Goal: Task Accomplishment & Management: Manage account settings

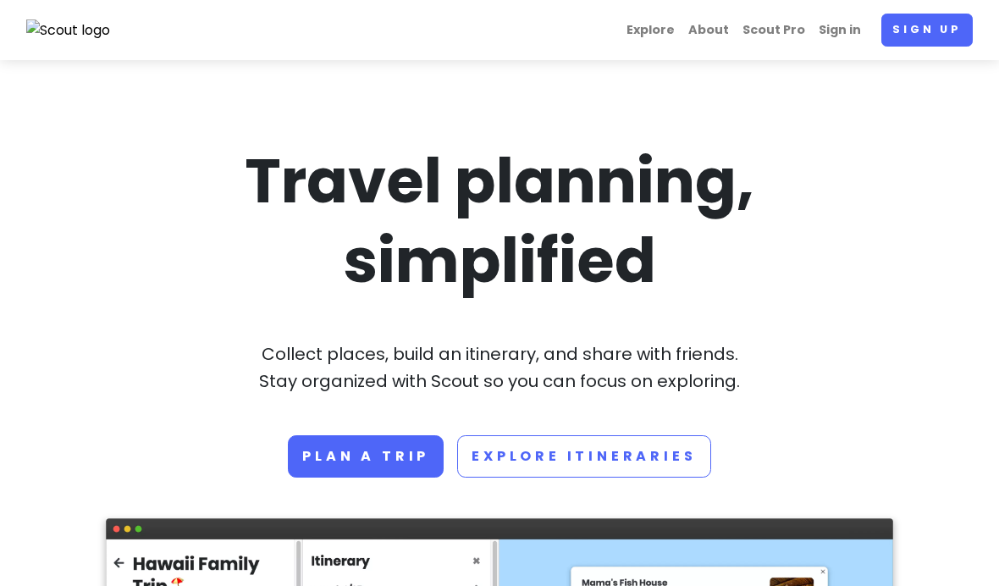
click at [951, 37] on link "Sign up" at bounding box center [926, 30] width 91 height 33
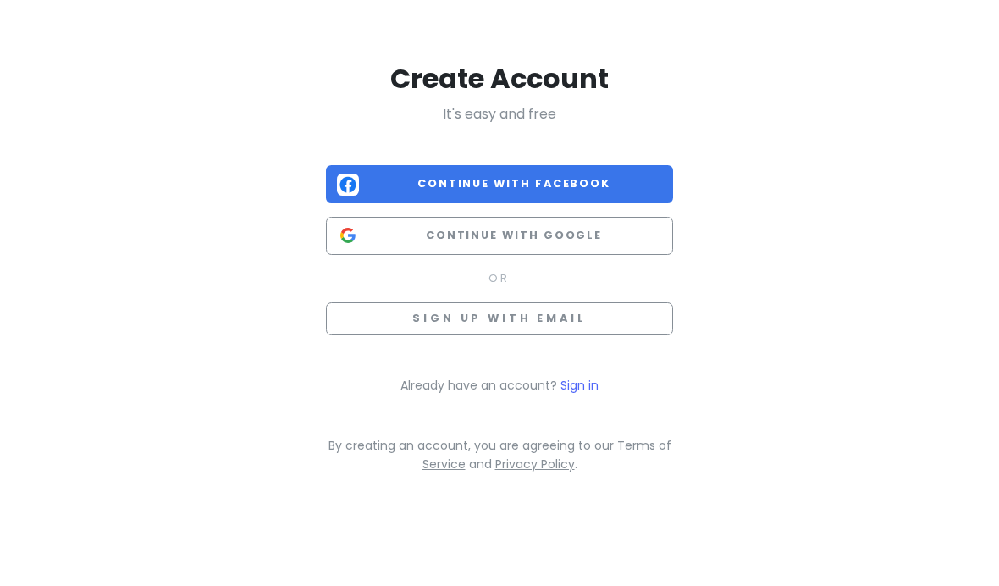
click at [650, 234] on span "Continue with Google" at bounding box center [514, 235] width 296 height 17
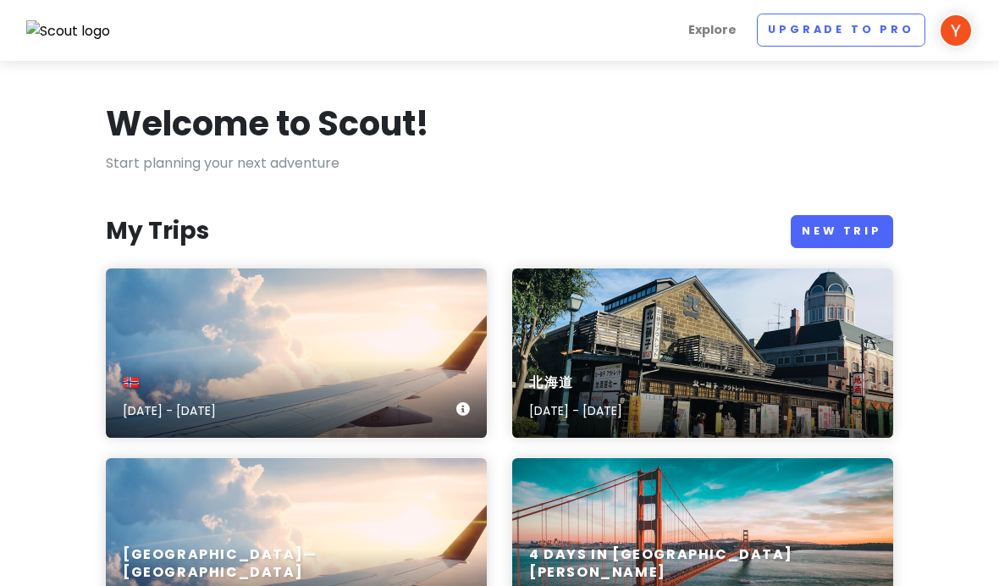
click at [202, 319] on div "🇳🇴 Oct 19, 2025 - Oct 25, 2025" at bounding box center [296, 352] width 381 height 169
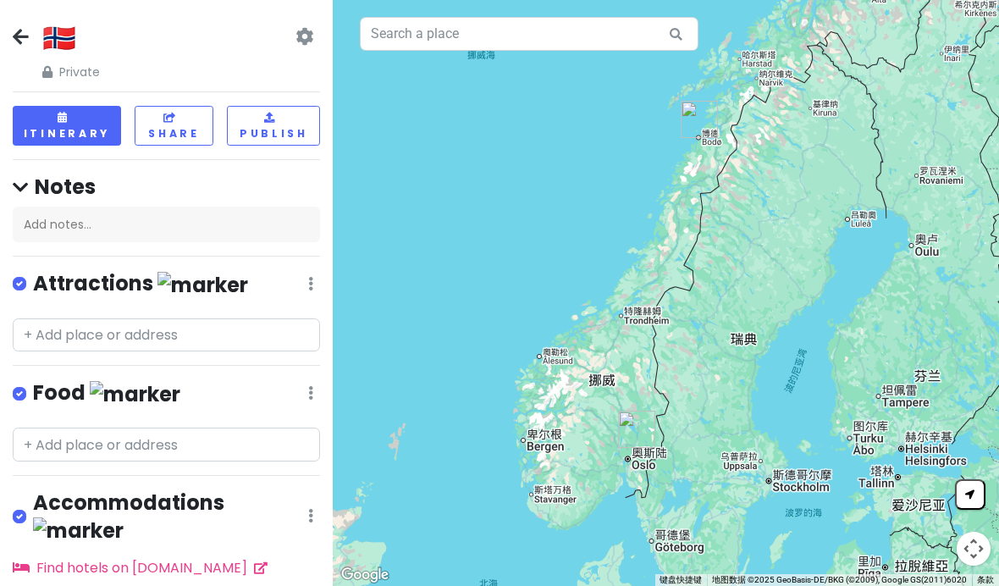
click at [14, 38] on icon at bounding box center [21, 37] width 16 height 14
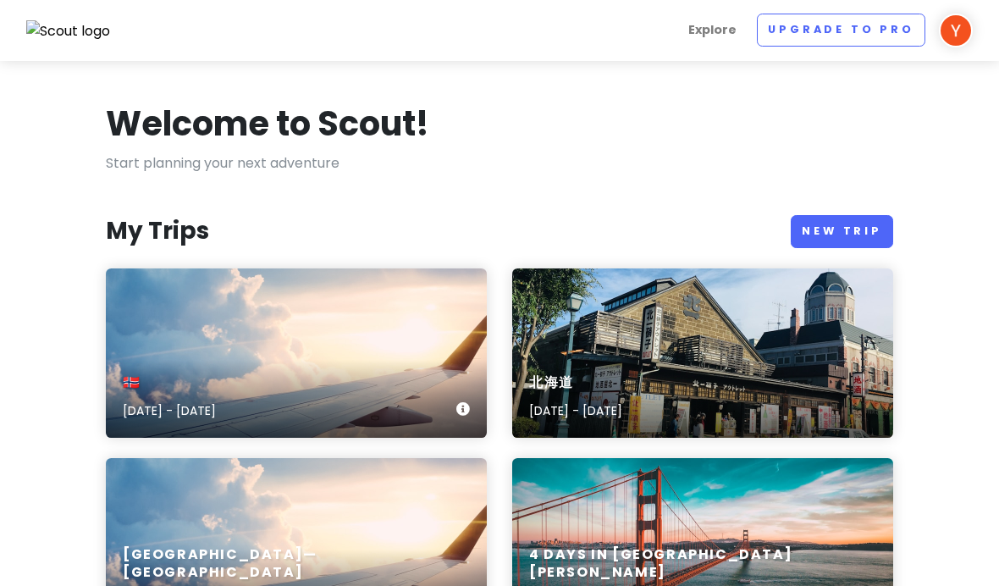
click at [382, 394] on div "🇳🇴 Oct 19, 2025 - Oct 25, 2025" at bounding box center [296, 397] width 381 height 80
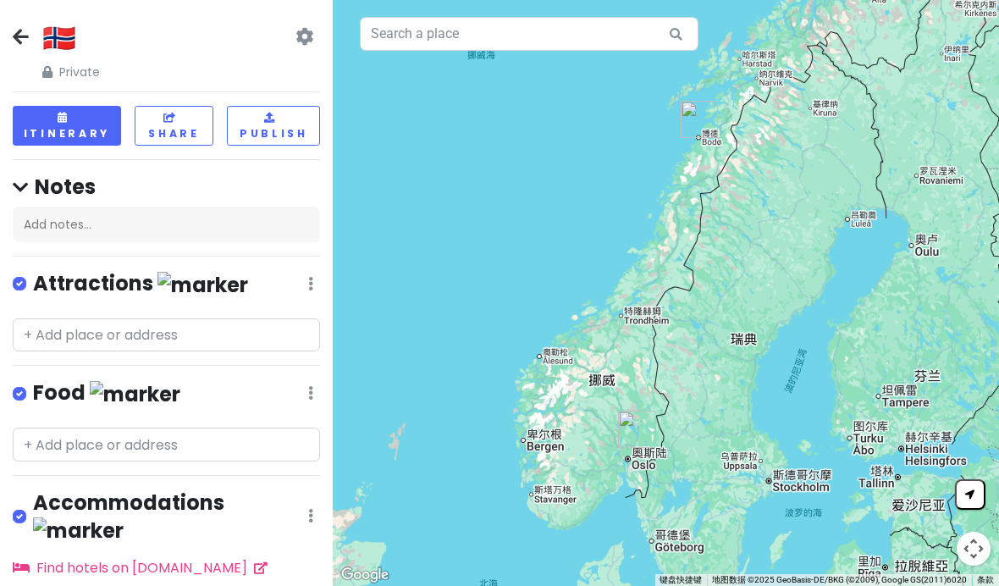
click at [317, 27] on div "🇳🇴 Private Change Dates Make a Copy Delete Trip Go Pro ⚡️ Give Feedback 💡 Suppo…" at bounding box center [166, 50] width 307 height 61
click at [307, 43] on icon at bounding box center [304, 37] width 18 height 14
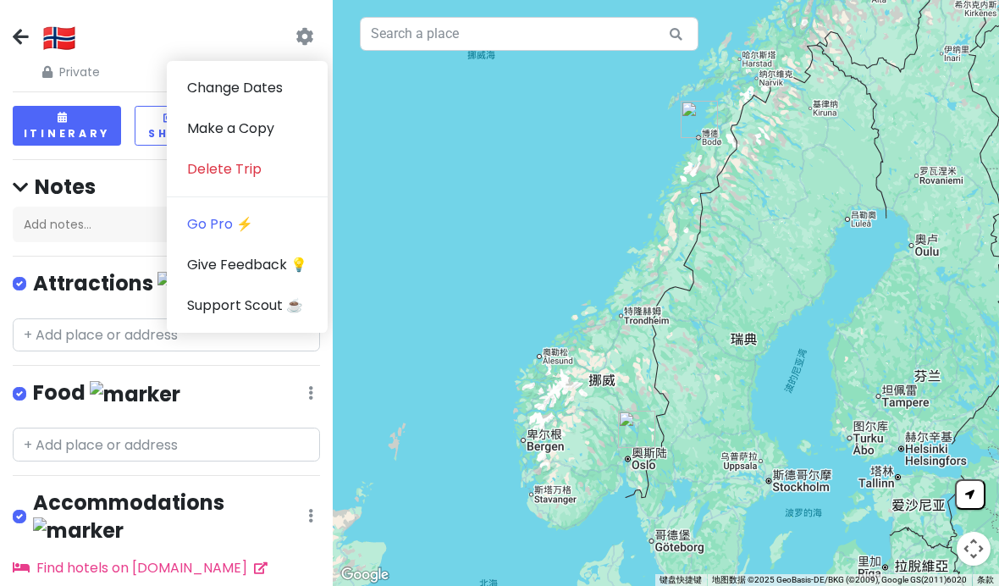
click at [299, 89] on link "Change Dates" at bounding box center [247, 88] width 161 height 41
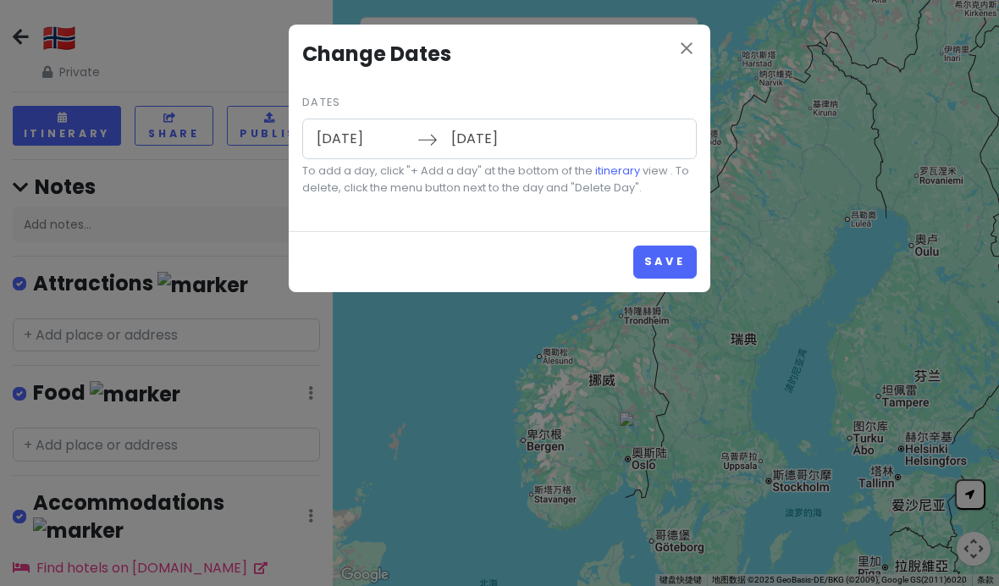
click at [693, 39] on icon "close" at bounding box center [686, 48] width 20 height 20
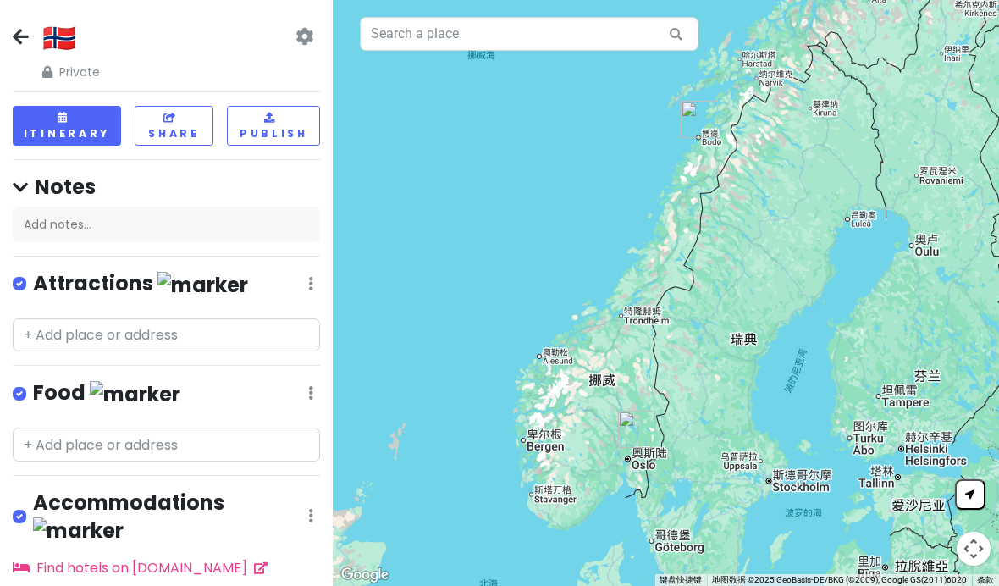
click at [47, 51] on h2 "🇳🇴" at bounding box center [71, 38] width 58 height 36
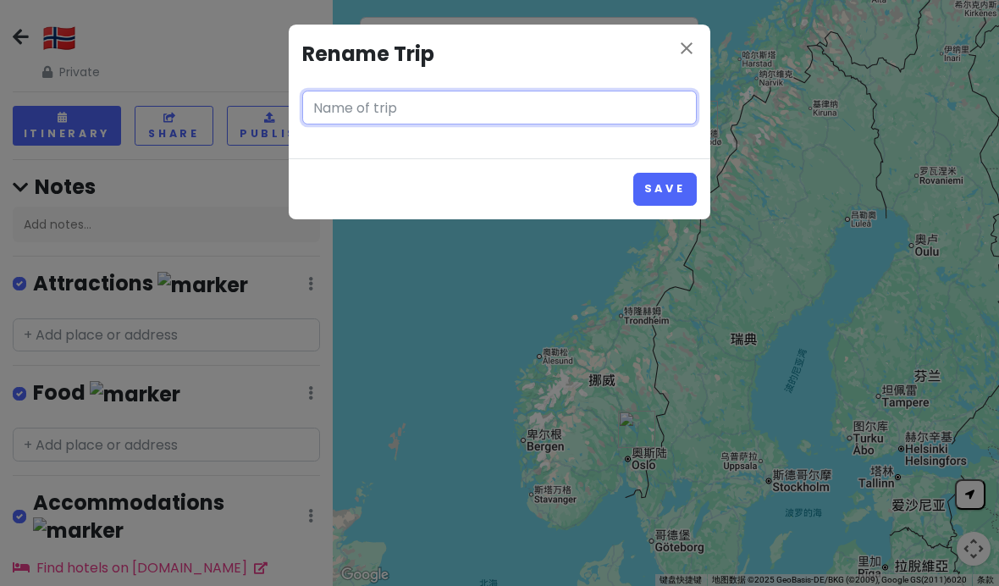
type input "🇳🇴"
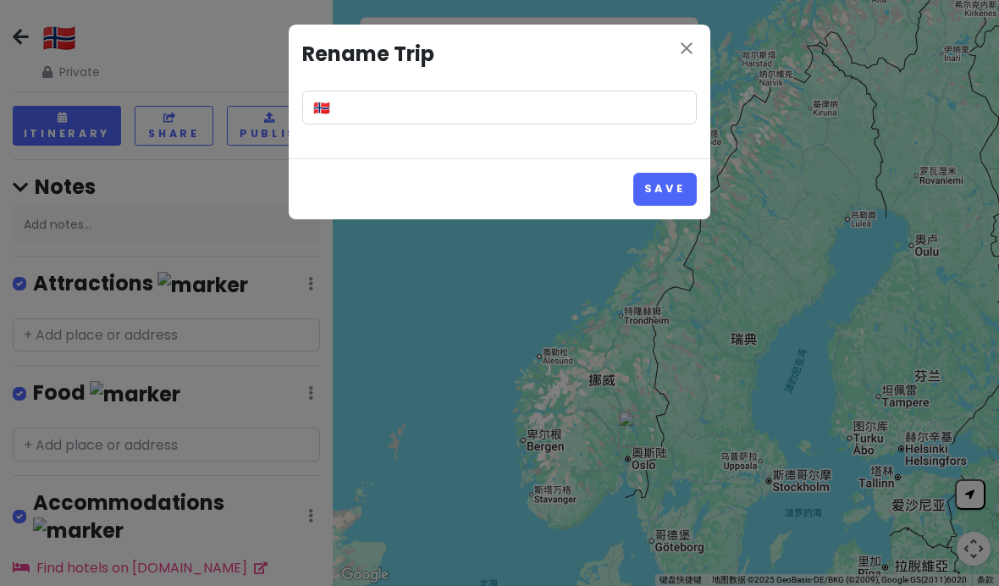
click at [693, 54] on icon "close" at bounding box center [686, 48] width 20 height 20
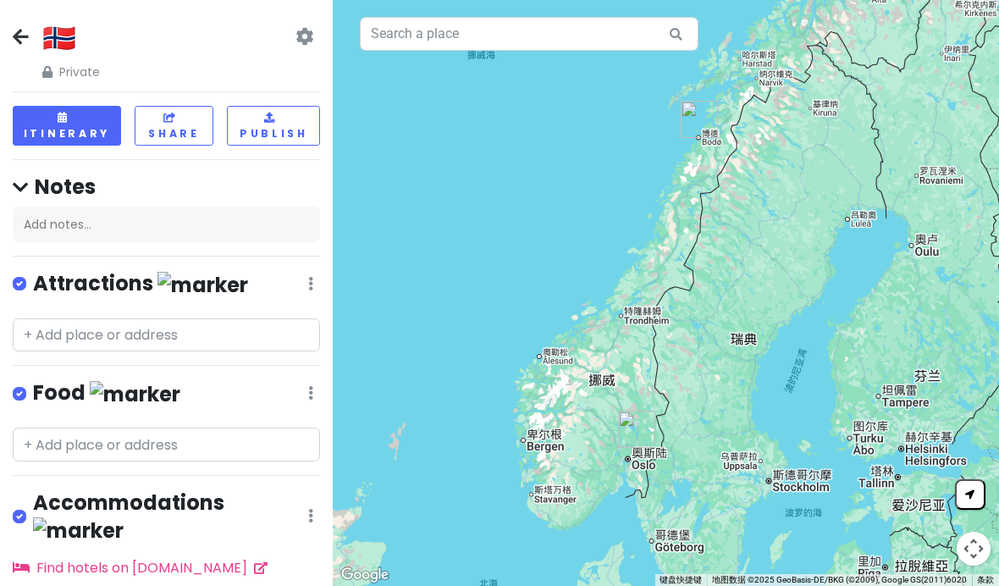
click at [52, 126] on button "Itinerary" at bounding box center [67, 126] width 108 height 40
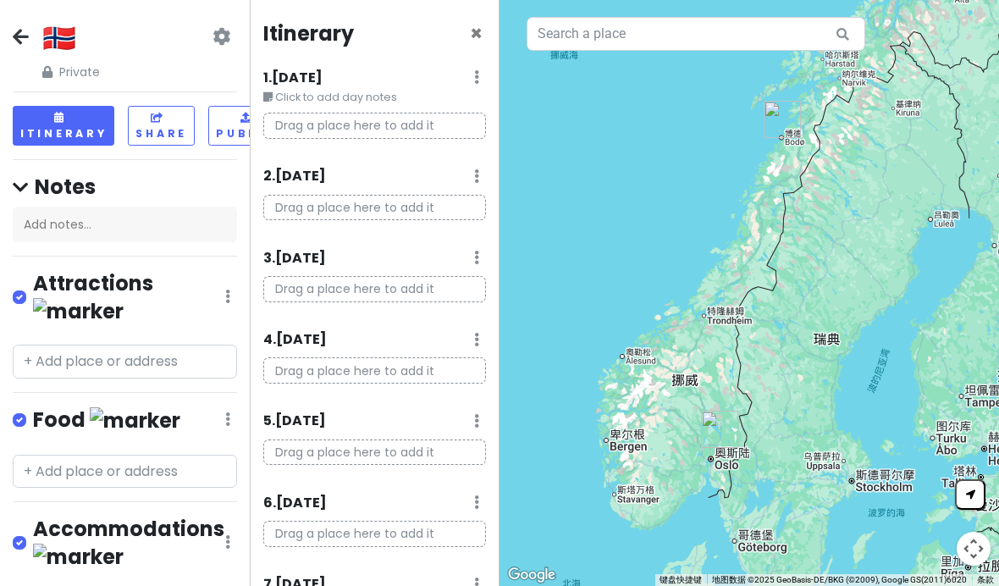
click at [20, 36] on icon at bounding box center [21, 37] width 16 height 14
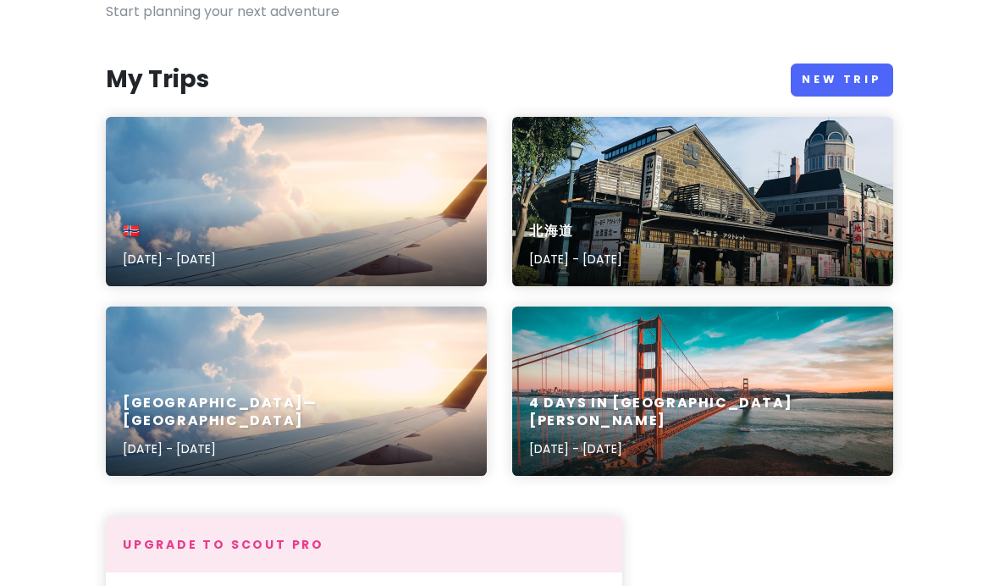
scroll to position [142, 0]
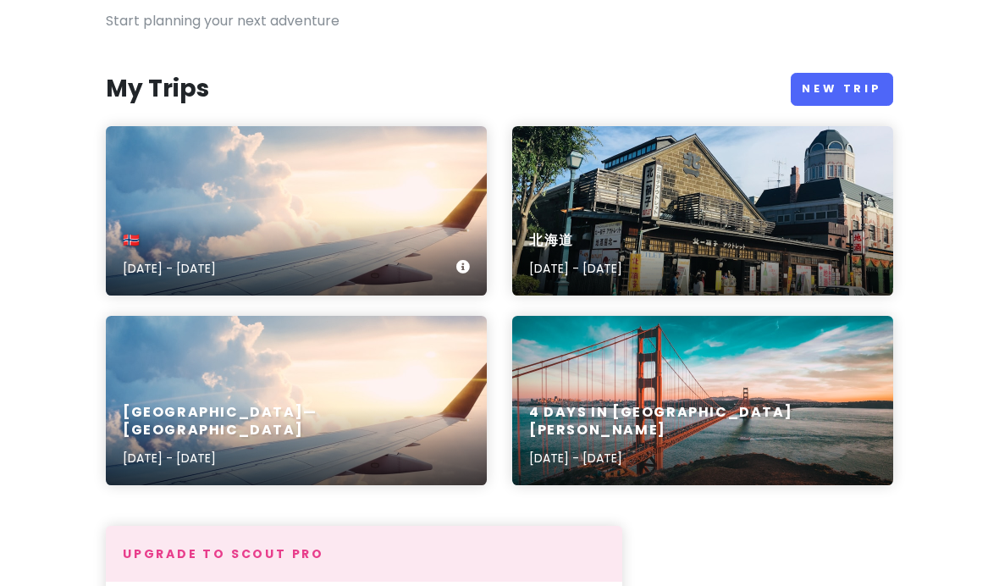
click at [152, 186] on div "🇳🇴 Oct 19, 2025 - Oct 25, 2025" at bounding box center [296, 210] width 381 height 169
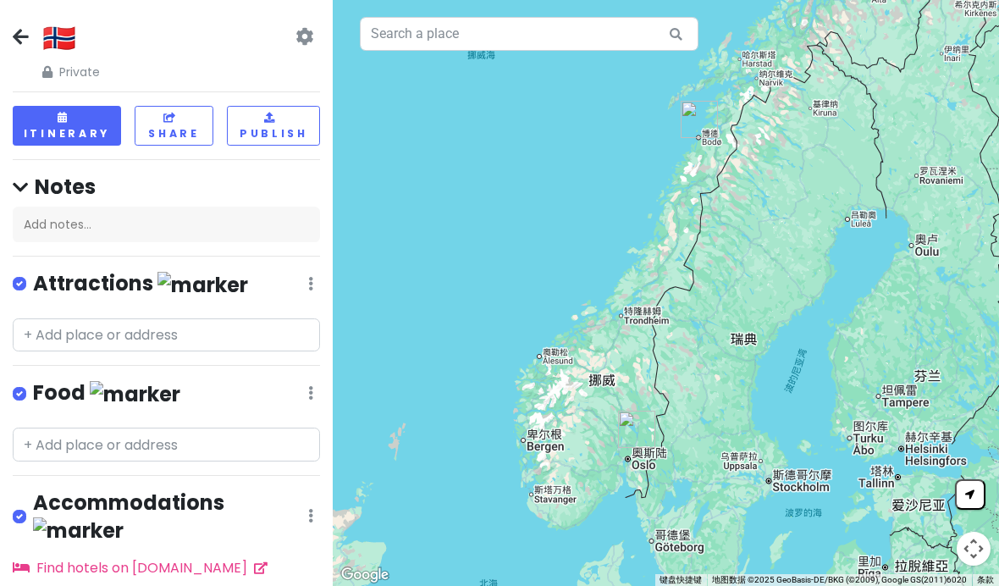
click at [305, 30] on icon at bounding box center [304, 37] width 18 height 14
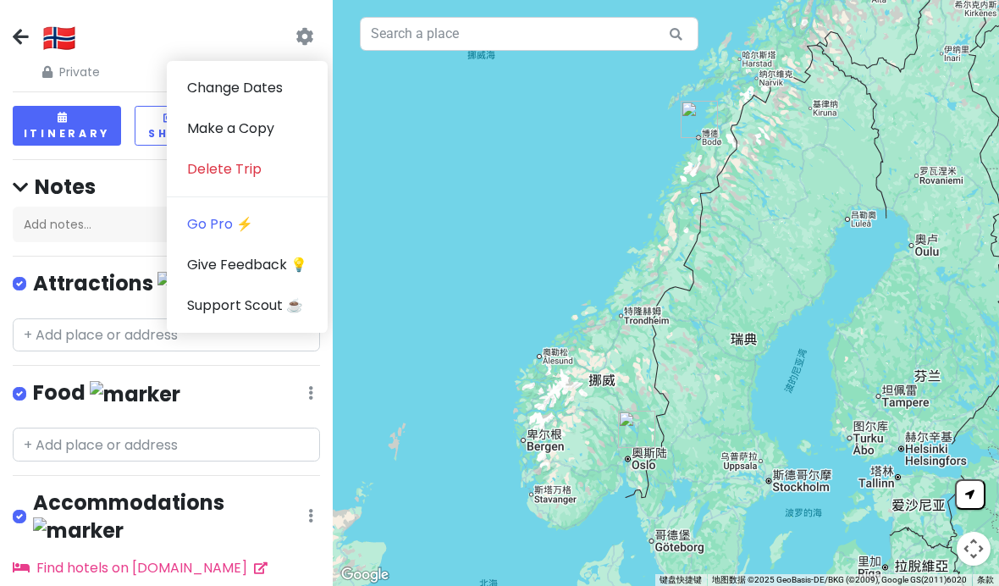
click at [80, 186] on h4 "Notes" at bounding box center [166, 187] width 307 height 26
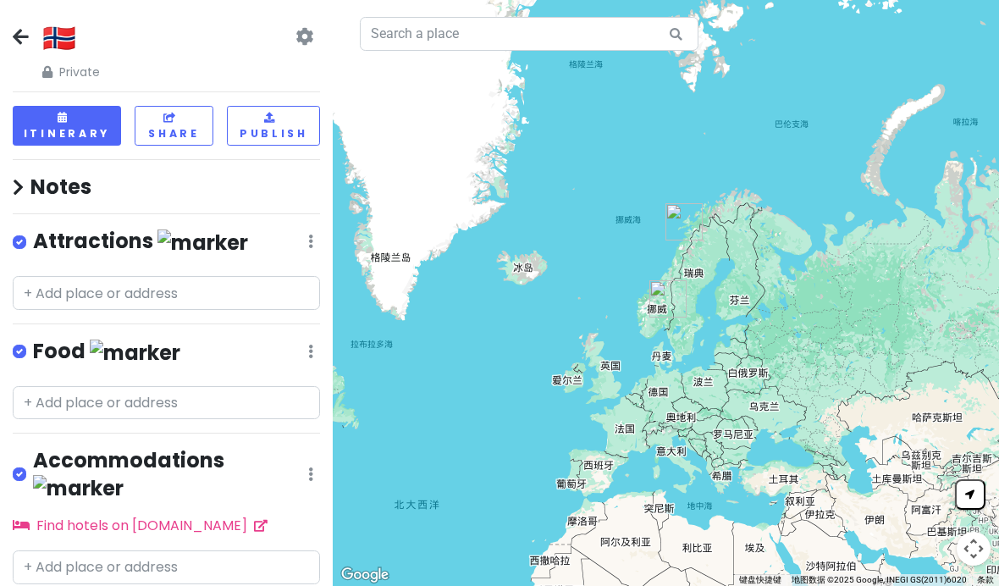
click at [19, 39] on icon at bounding box center [21, 37] width 16 height 14
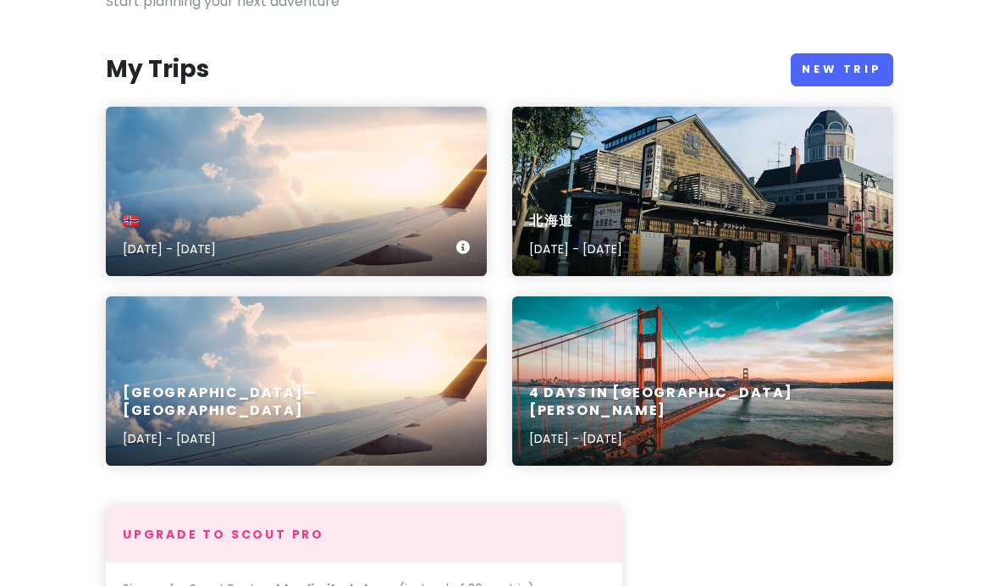
scroll to position [154, 0]
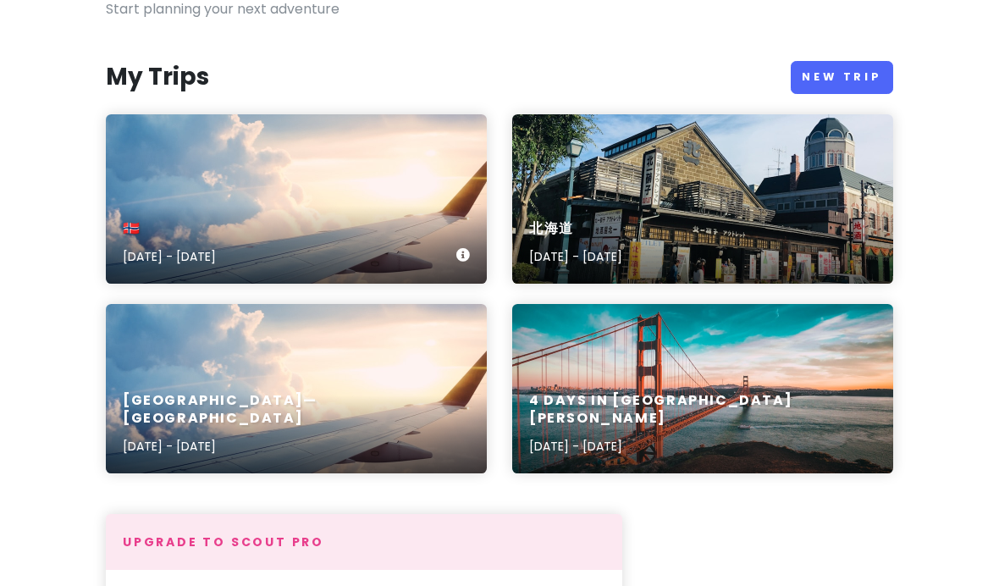
click at [191, 194] on div "🇳🇴 Oct 19, 2025 - Oct 25, 2025" at bounding box center [296, 198] width 381 height 169
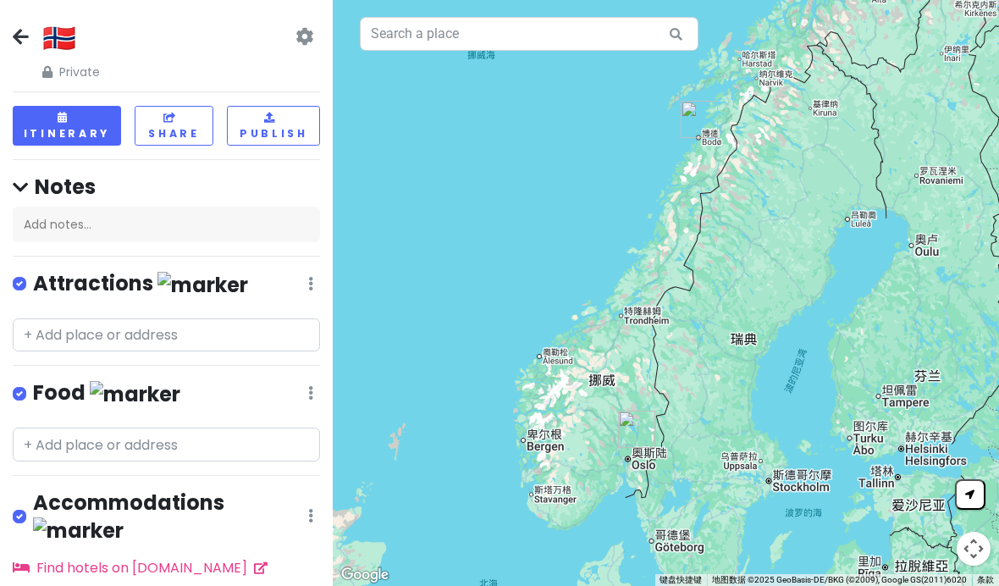
click at [51, 47] on h2 "🇳🇴" at bounding box center [71, 38] width 58 height 36
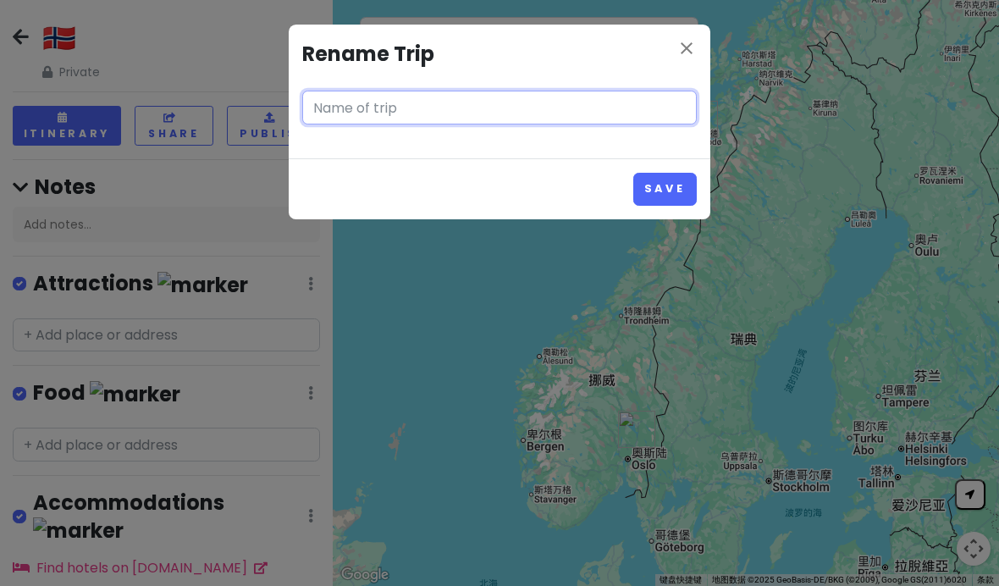
type input "🇳🇴"
click at [573, 124] on input "🇳🇴" at bounding box center [499, 108] width 394 height 34
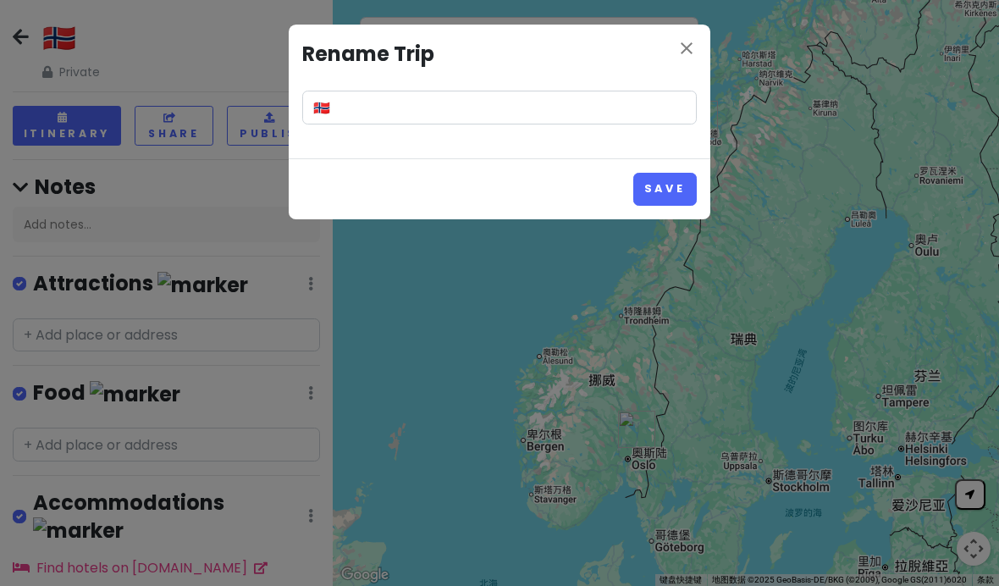
click at [694, 174] on button "Save" at bounding box center [664, 189] width 63 height 33
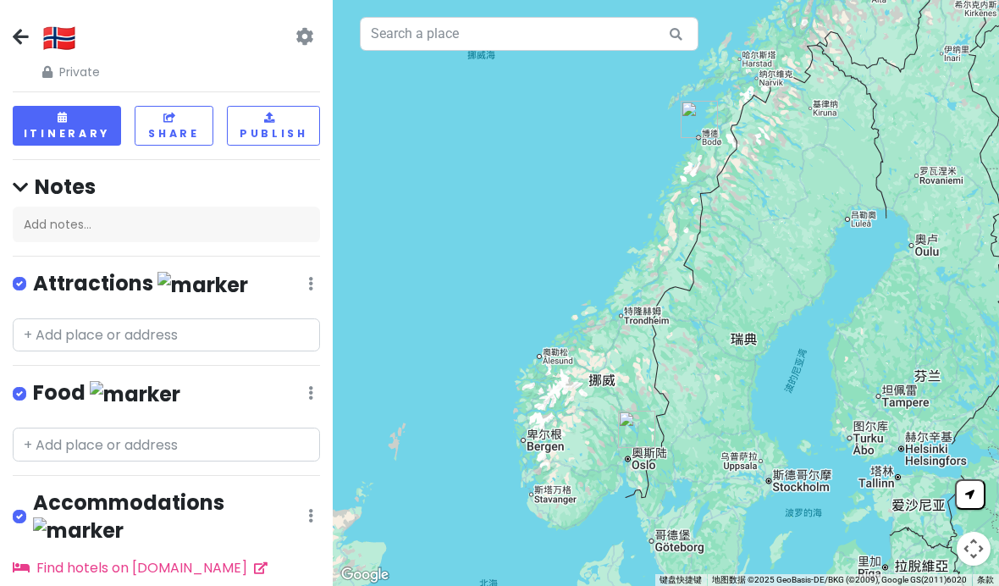
click at [89, 50] on h2 "🇳🇴" at bounding box center [71, 38] width 58 height 36
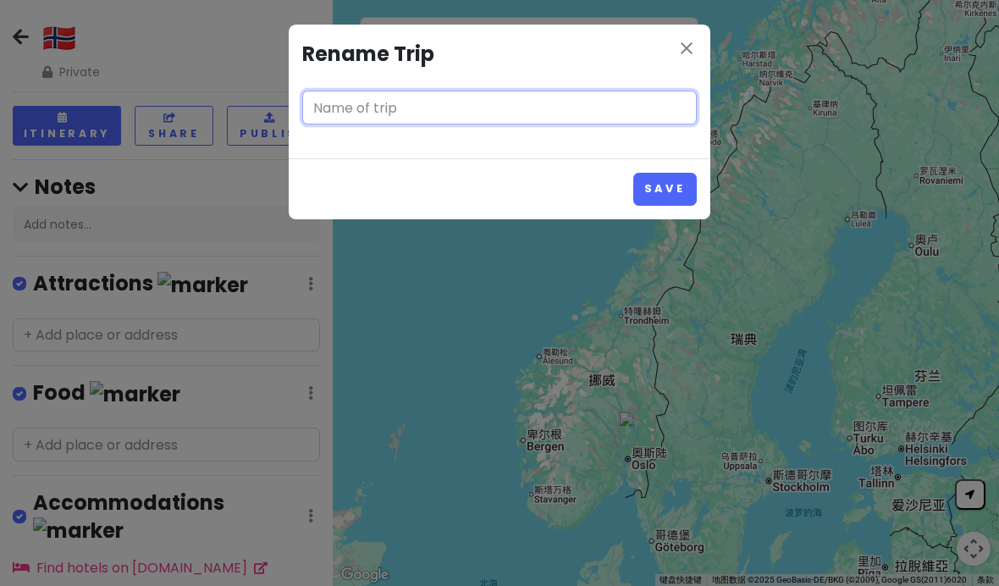
type input "🇳🇴"
click at [681, 122] on input "🇳🇴" at bounding box center [499, 108] width 394 height 34
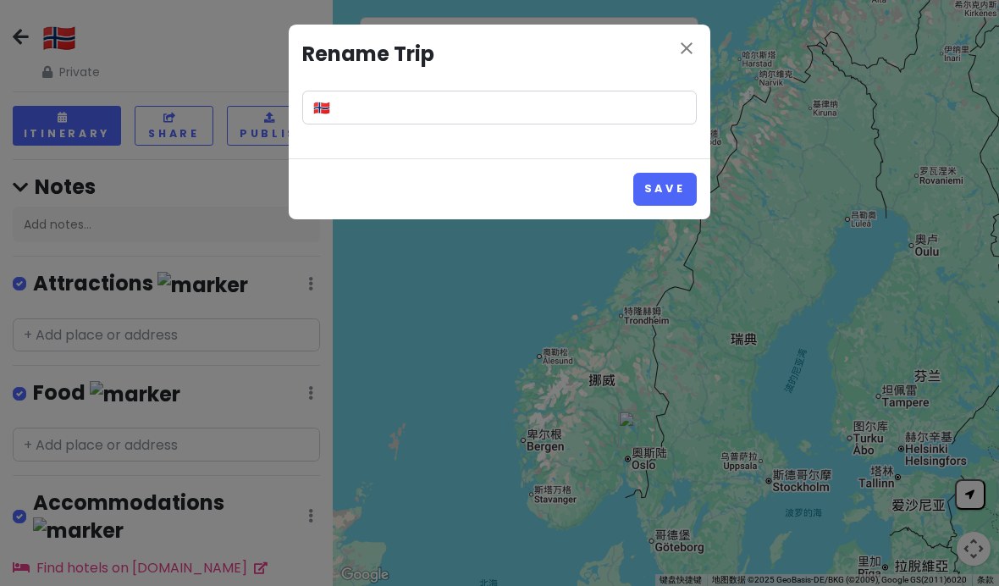
click at [693, 182] on button "Save" at bounding box center [664, 189] width 63 height 33
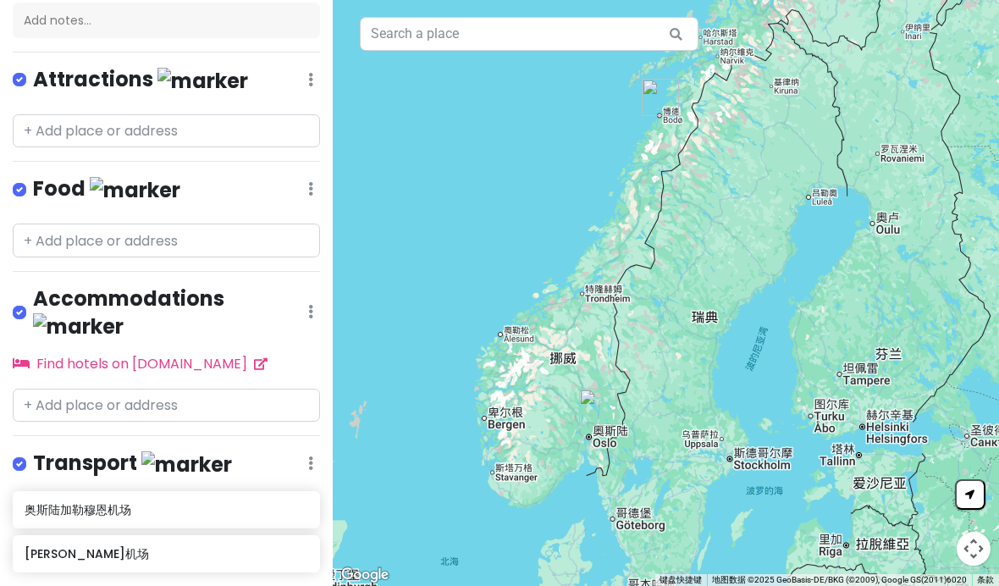
scroll to position [203, 0]
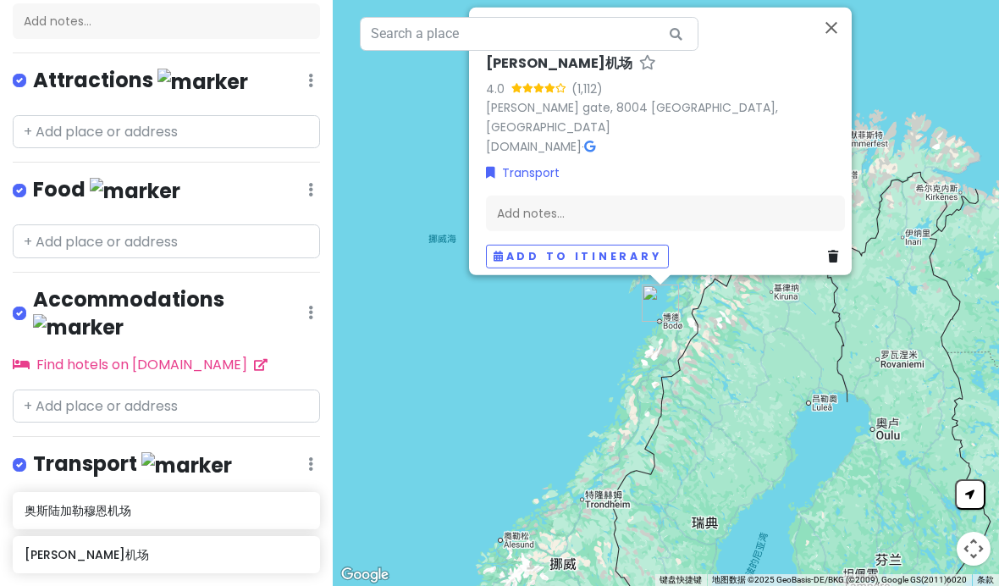
click at [835, 266] on link at bounding box center [836, 256] width 17 height 19
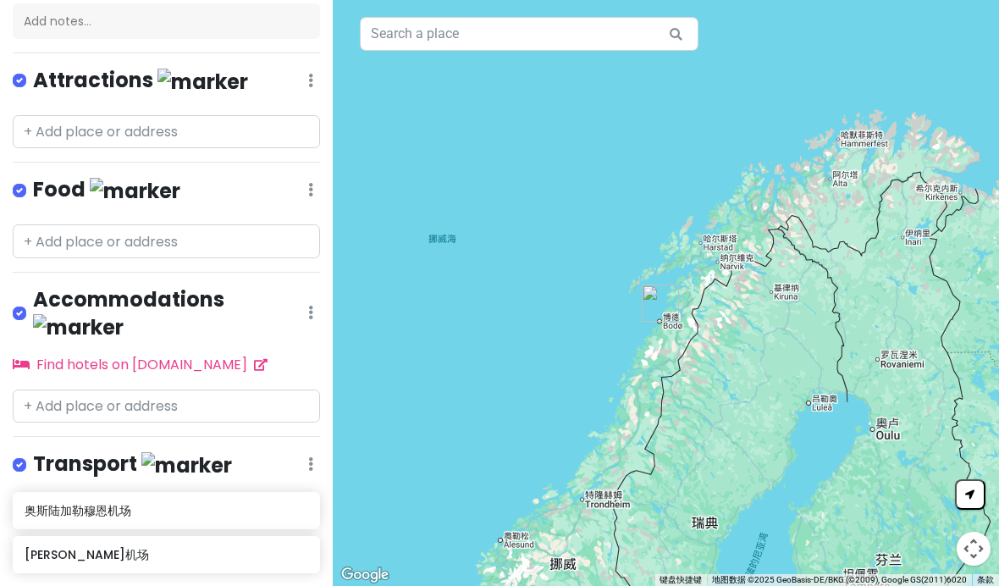
scroll to position [159, 0]
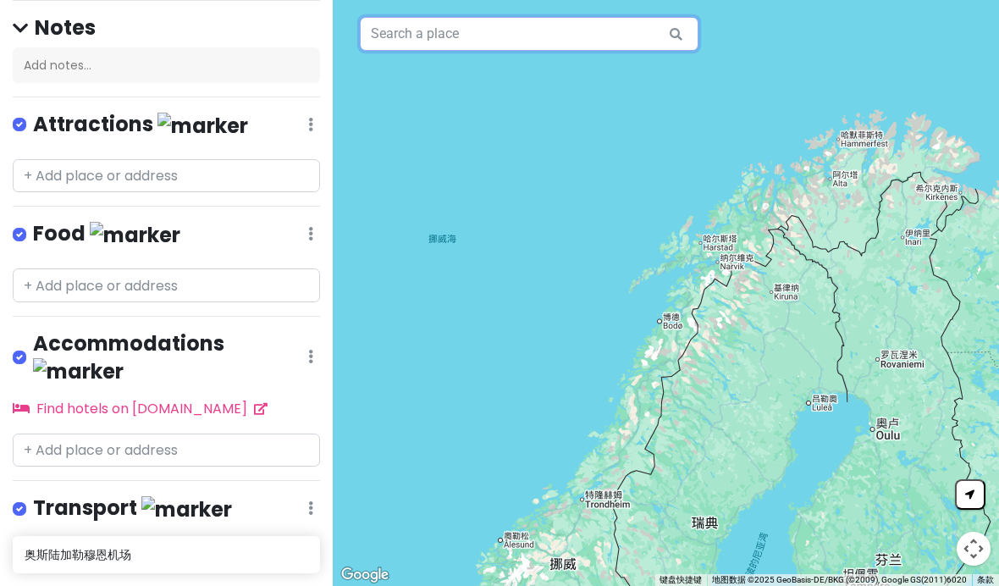
click at [555, 25] on input "text" at bounding box center [529, 34] width 339 height 34
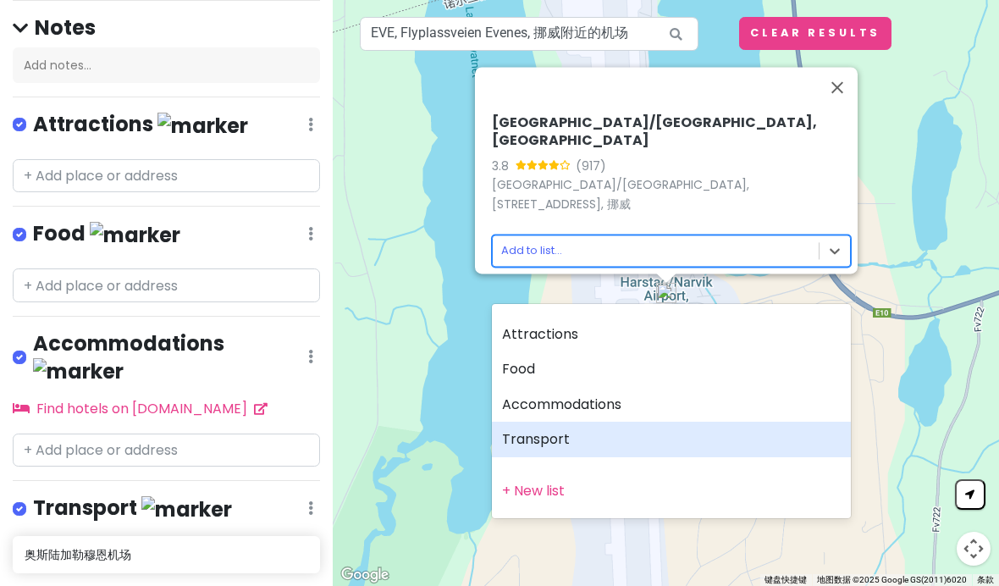
click at [626, 438] on div "Transport" at bounding box center [671, 440] width 359 height 36
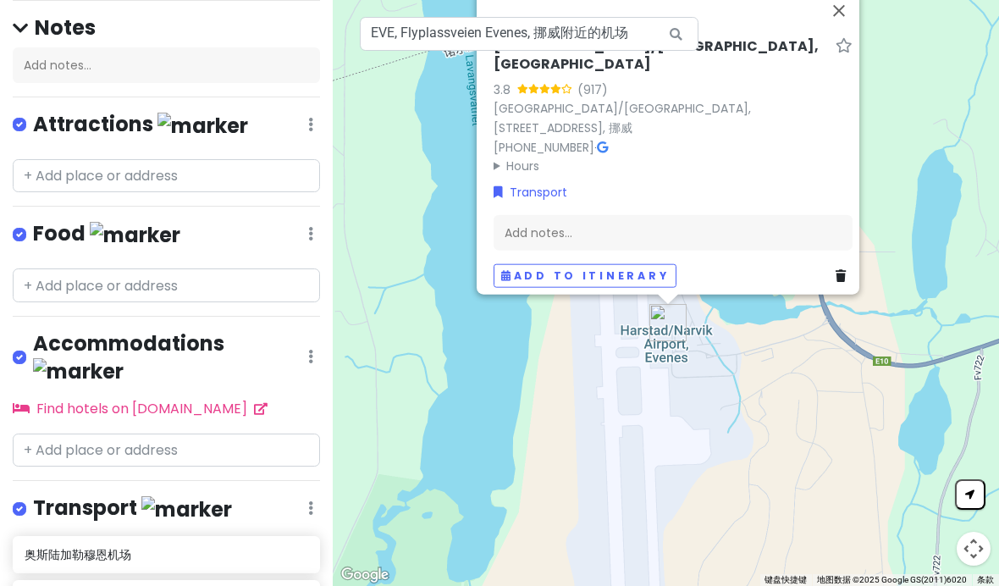
click at [855, 31] on button "关闭" at bounding box center [839, 11] width 41 height 41
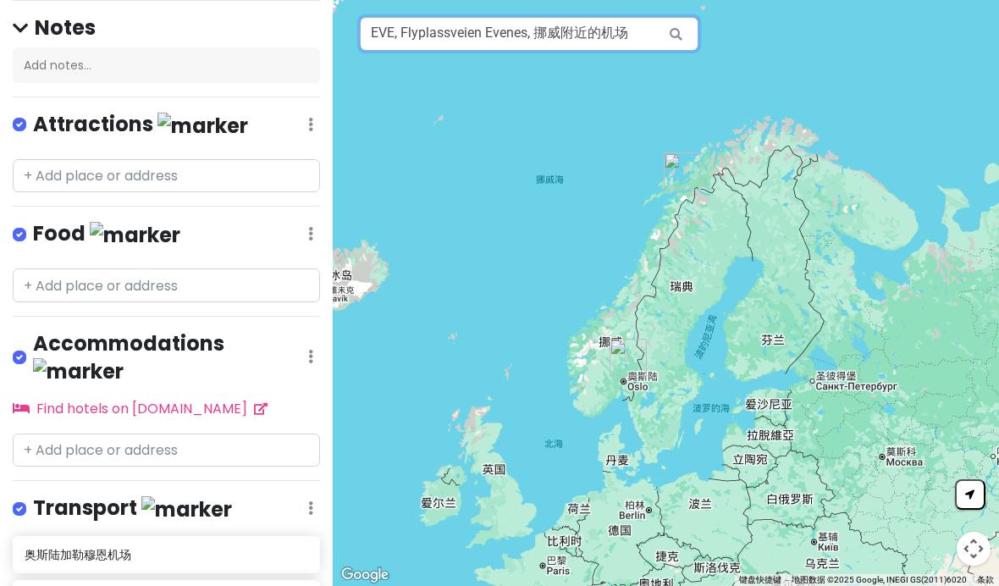
click at [608, 27] on input "EVE, Flyplassveien Evenes, 挪威附近的机场" at bounding box center [529, 34] width 339 height 34
click at [638, 39] on input "EVE, Flyplassveien Evenes, 挪威附近的机场" at bounding box center [529, 34] width 339 height 34
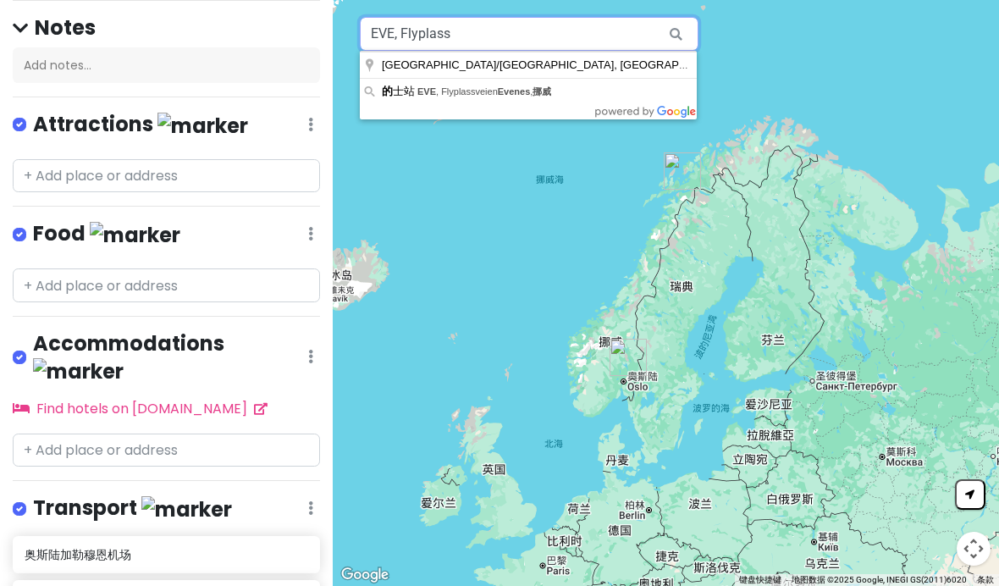
type input "EVE,"
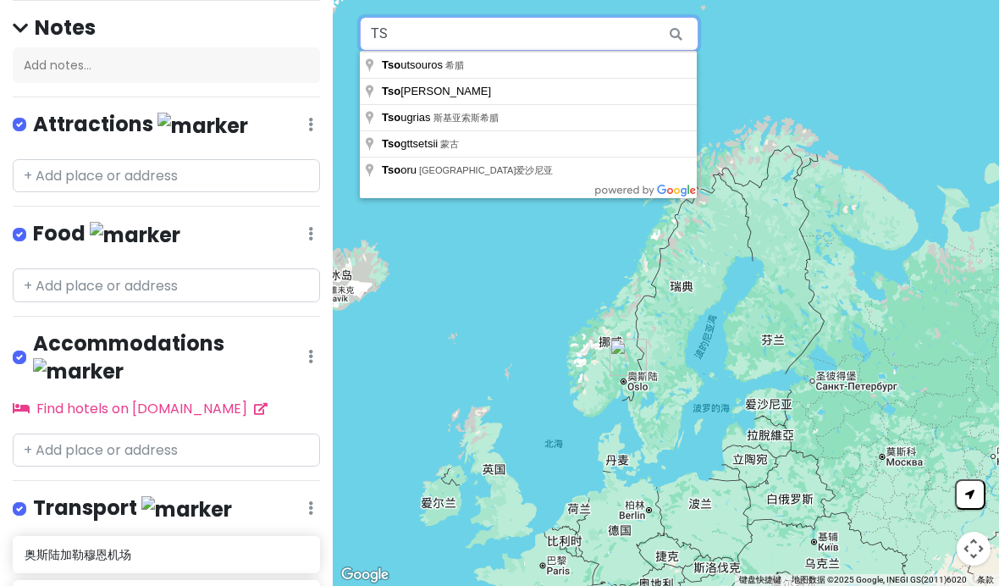
type input "T"
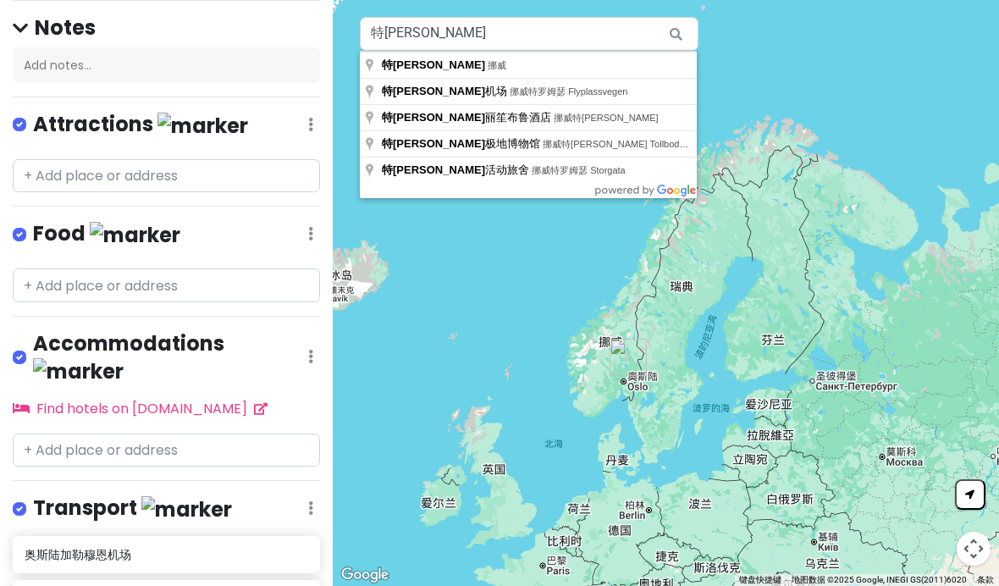
type input "挪威特罗姆瑟 Flyplassvegen, 特罗姆瑟机场"
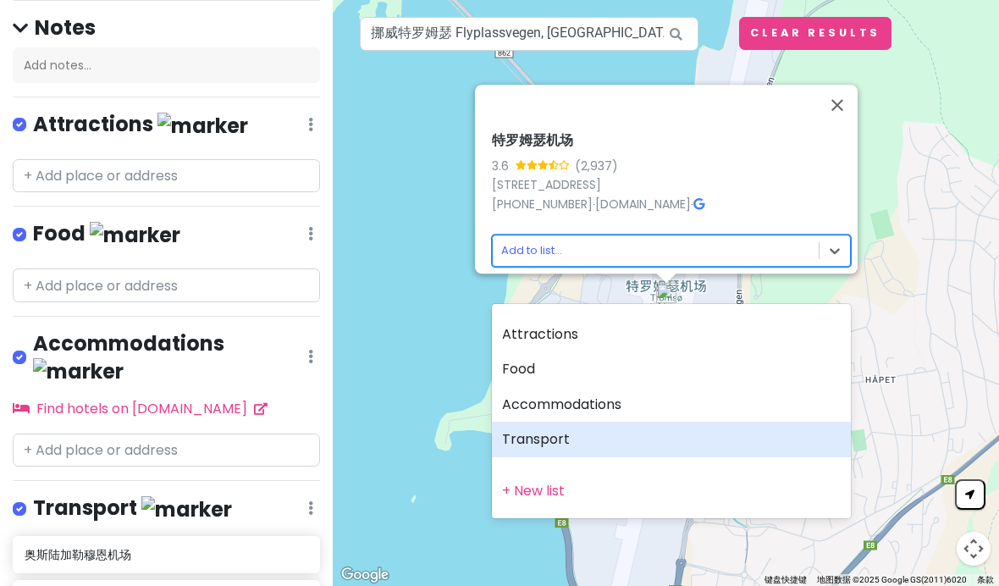
click at [604, 423] on div "Transport" at bounding box center [671, 440] width 359 height 36
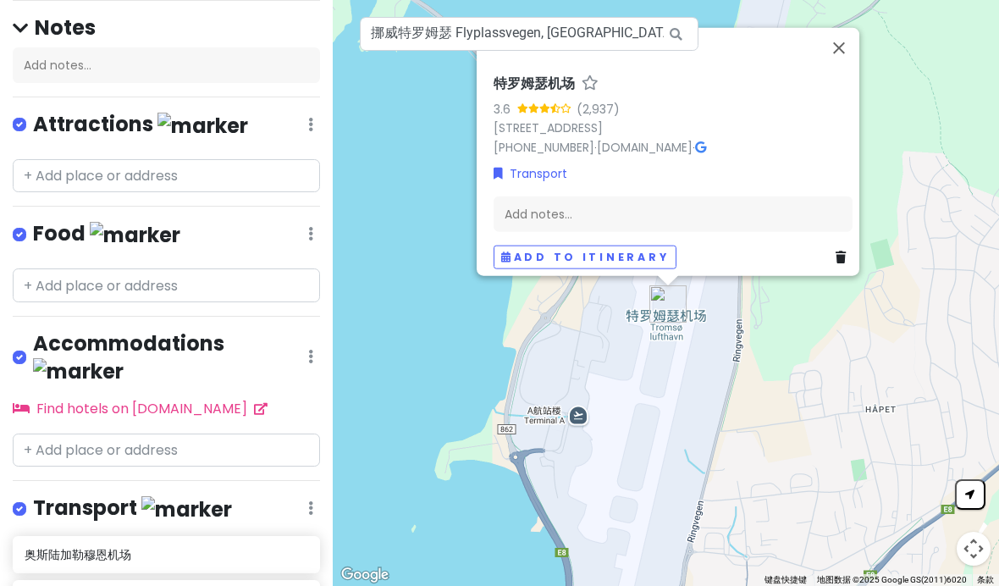
click at [852, 69] on button "关闭" at bounding box center [839, 48] width 41 height 41
